Goal: Task Accomplishment & Management: Manage account settings

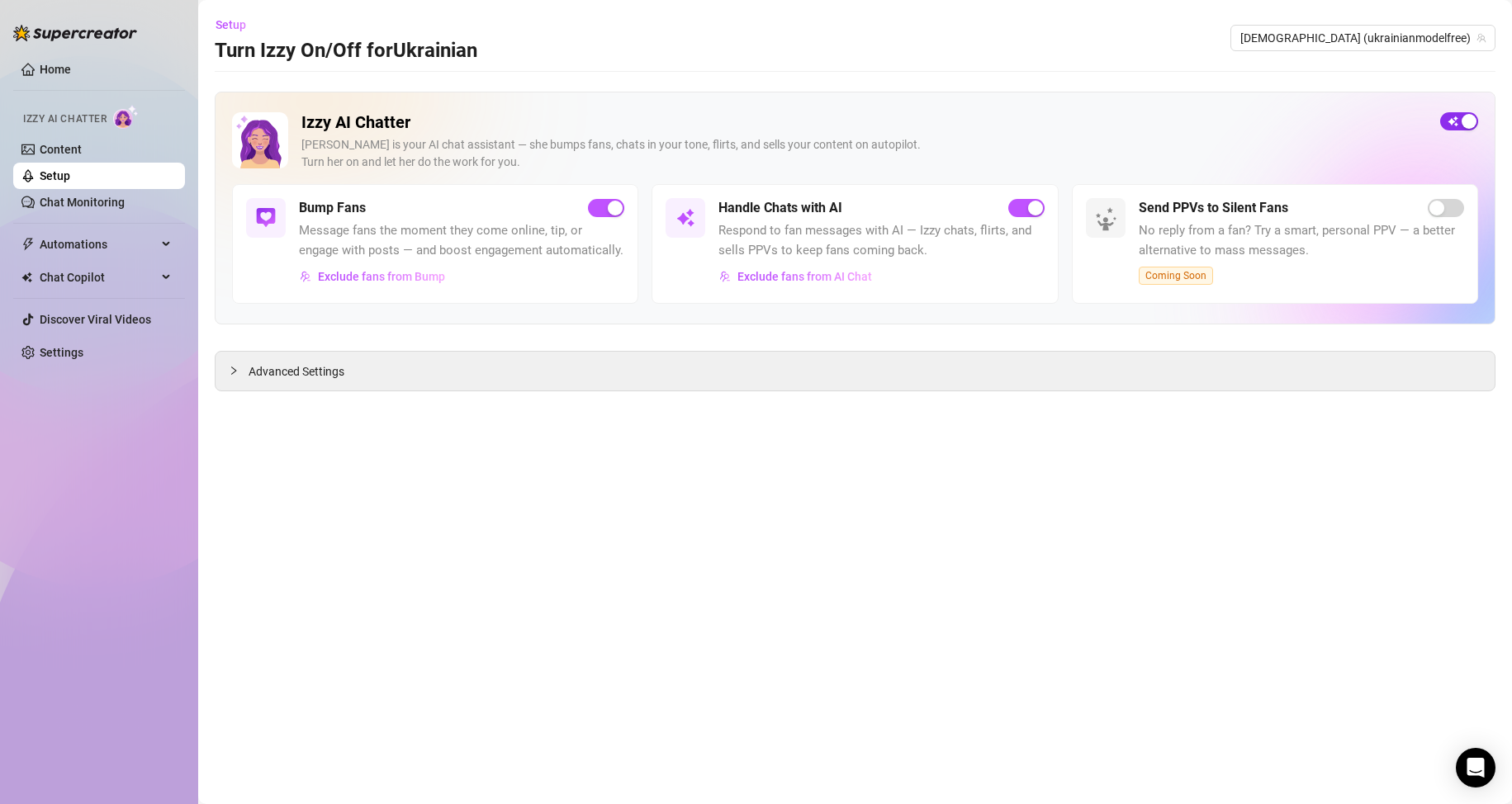
click at [1455, 113] on span "button" at bounding box center [1459, 122] width 38 height 18
click at [70, 175] on link "Setup" at bounding box center [55, 175] width 31 height 14
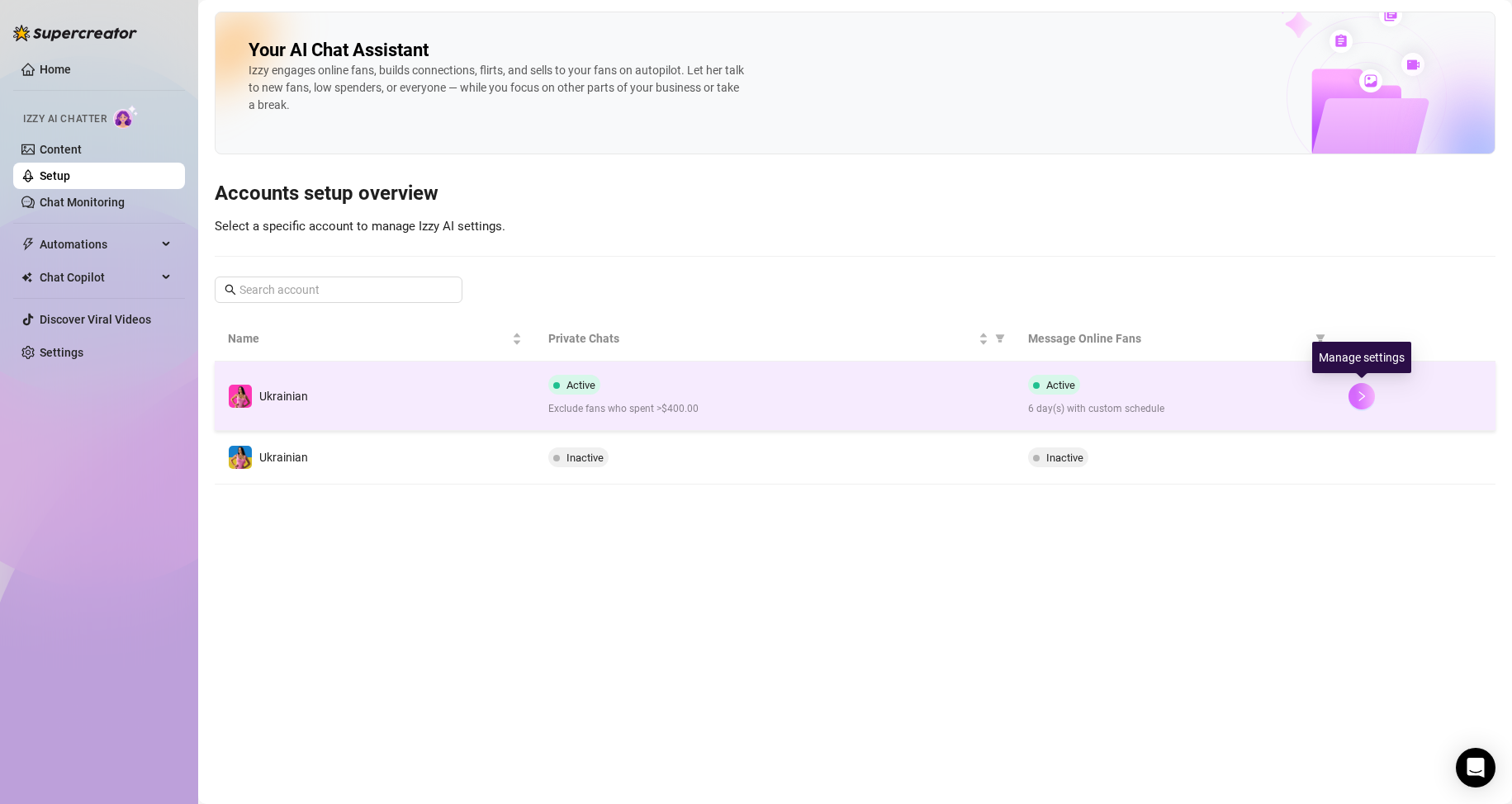
click at [1368, 397] on icon "right" at bounding box center [1361, 396] width 12 height 12
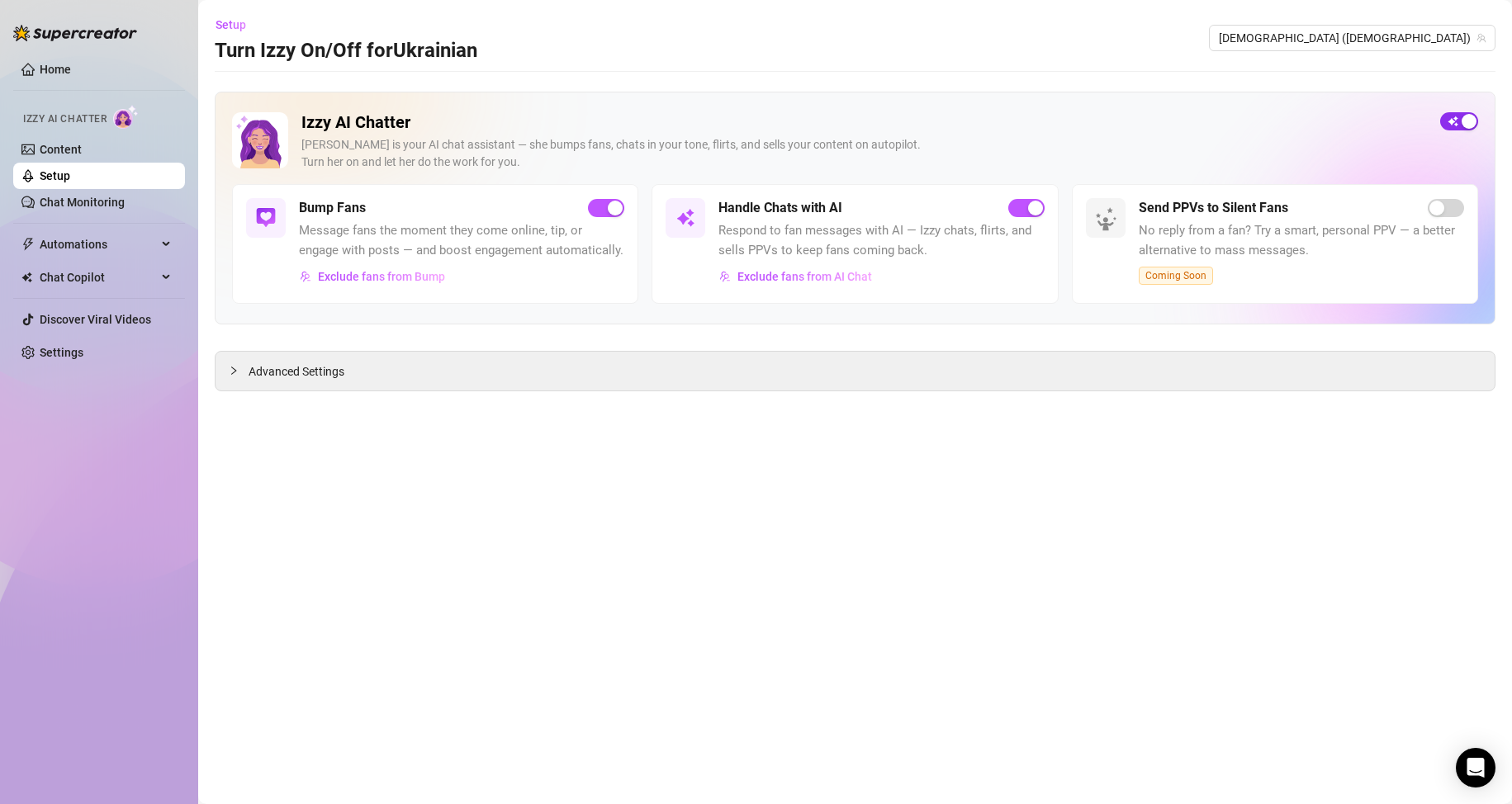
click at [1457, 122] on span "button" at bounding box center [1459, 122] width 38 height 18
click at [70, 174] on link "Setup" at bounding box center [55, 175] width 31 height 14
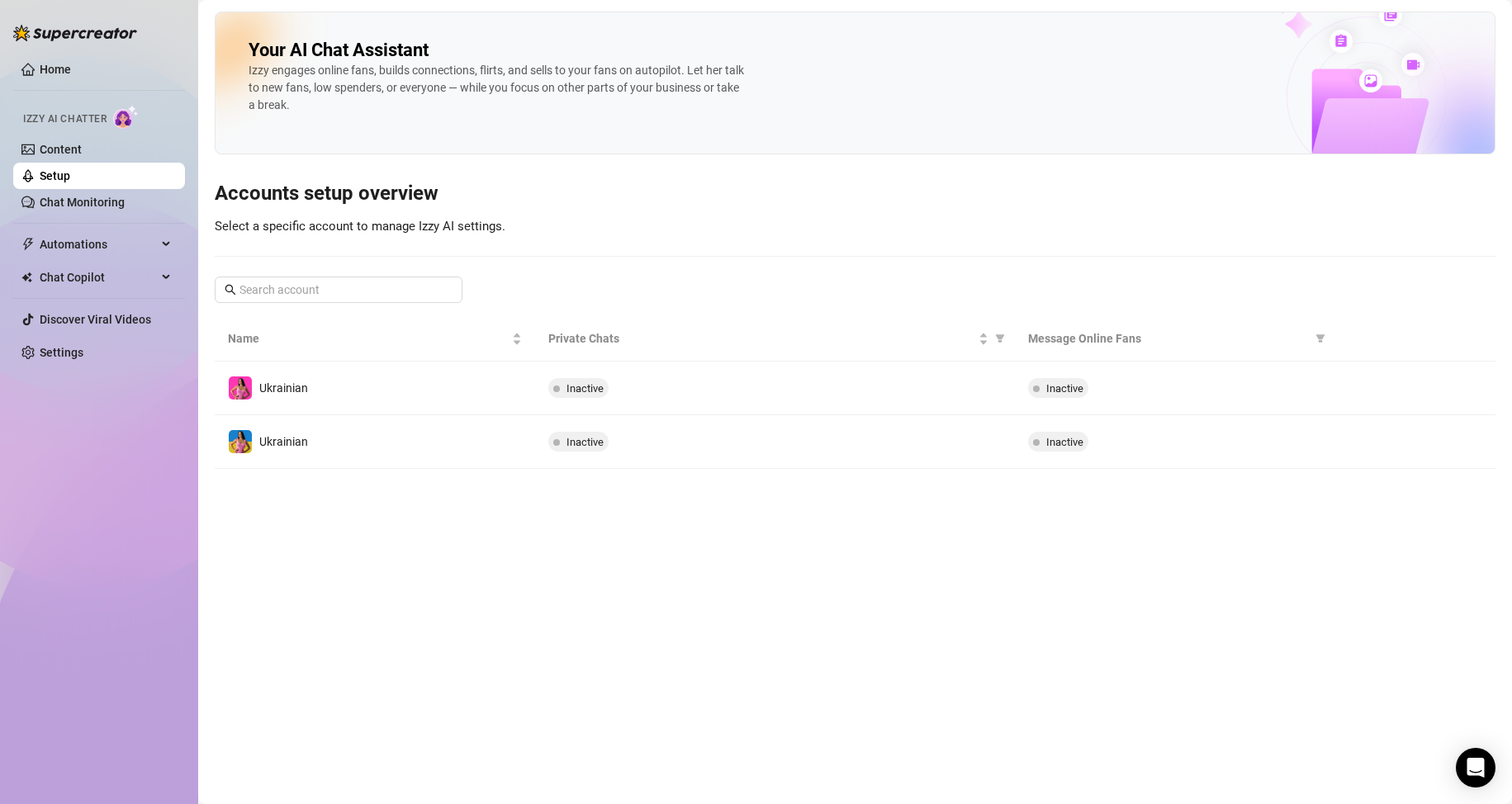
click at [70, 172] on link "Setup" at bounding box center [55, 175] width 31 height 14
